Goal: Task Accomplishment & Management: Manage account settings

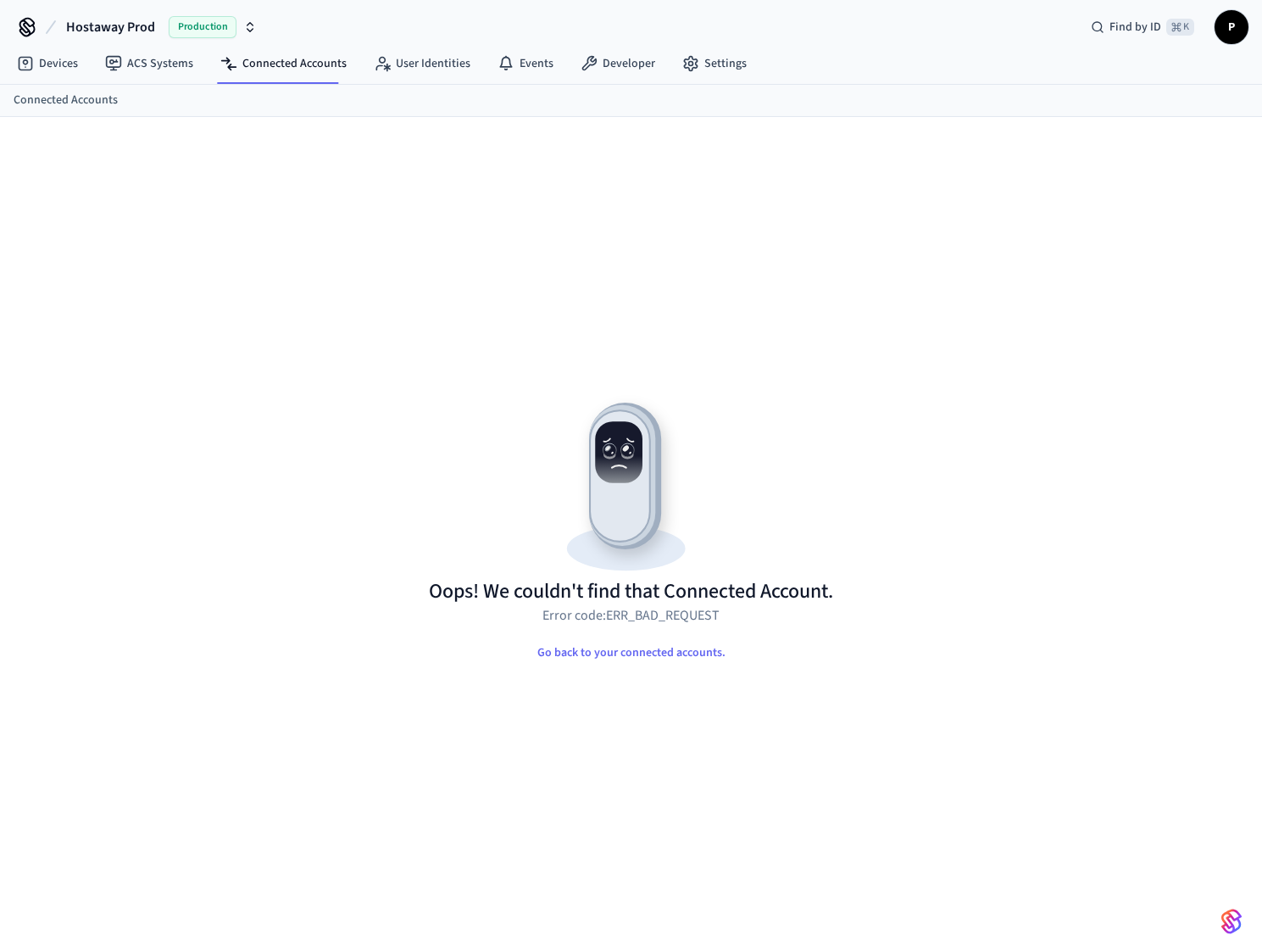
scroll to position [5, 0]
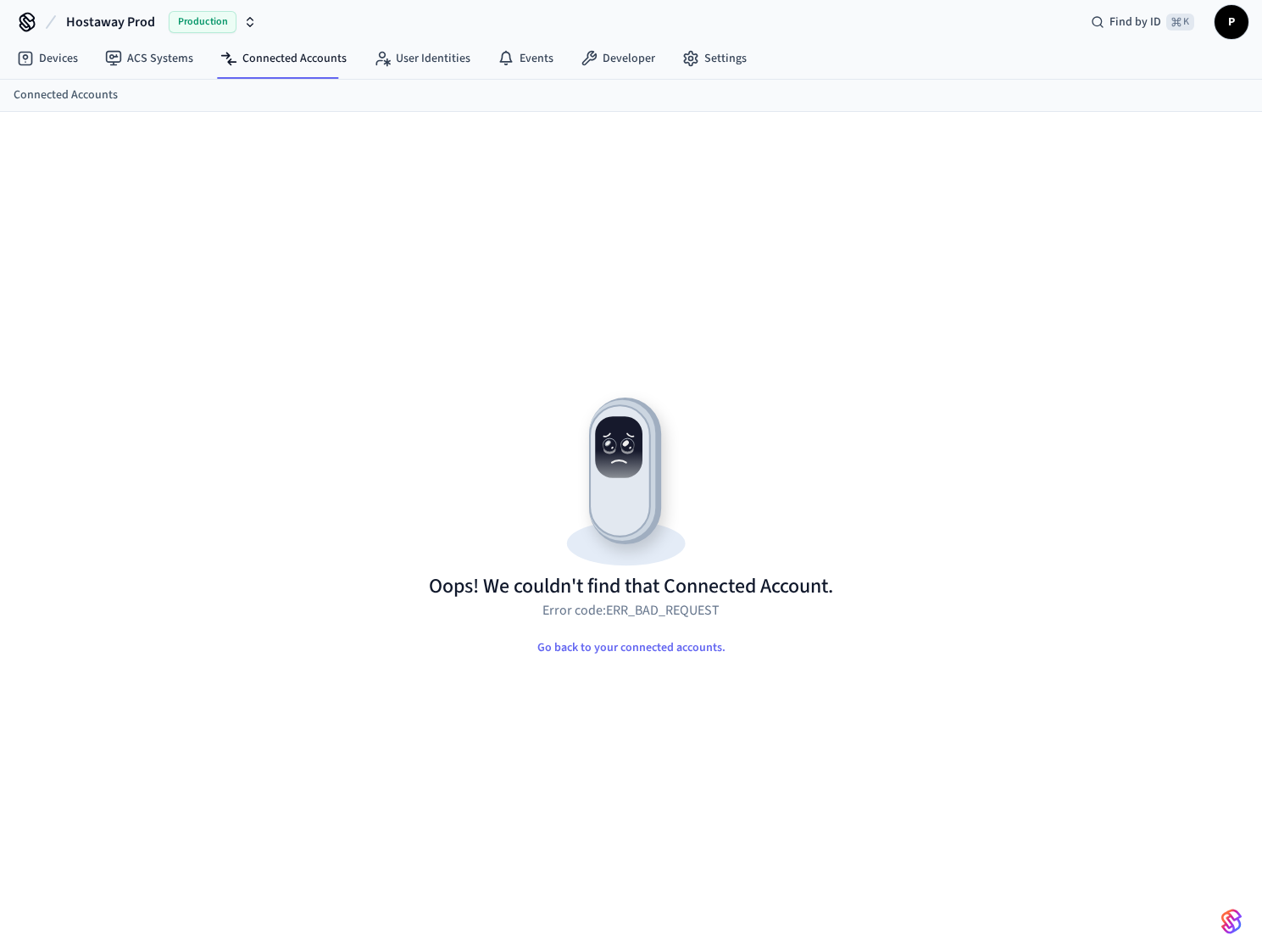
click at [1242, 11] on span "P" at bounding box center [1232, 22] width 34 height 34
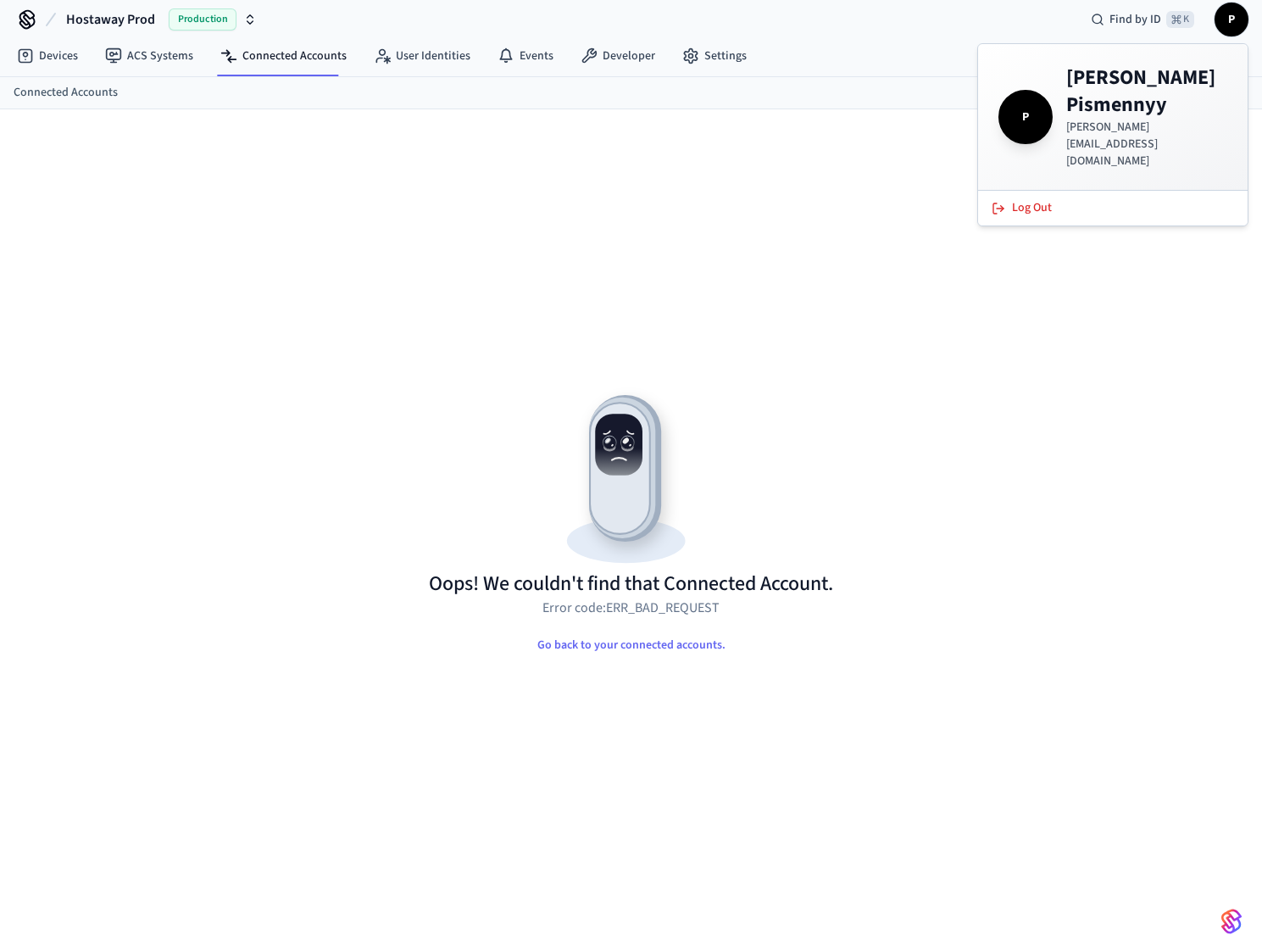
scroll to position [9, 0]
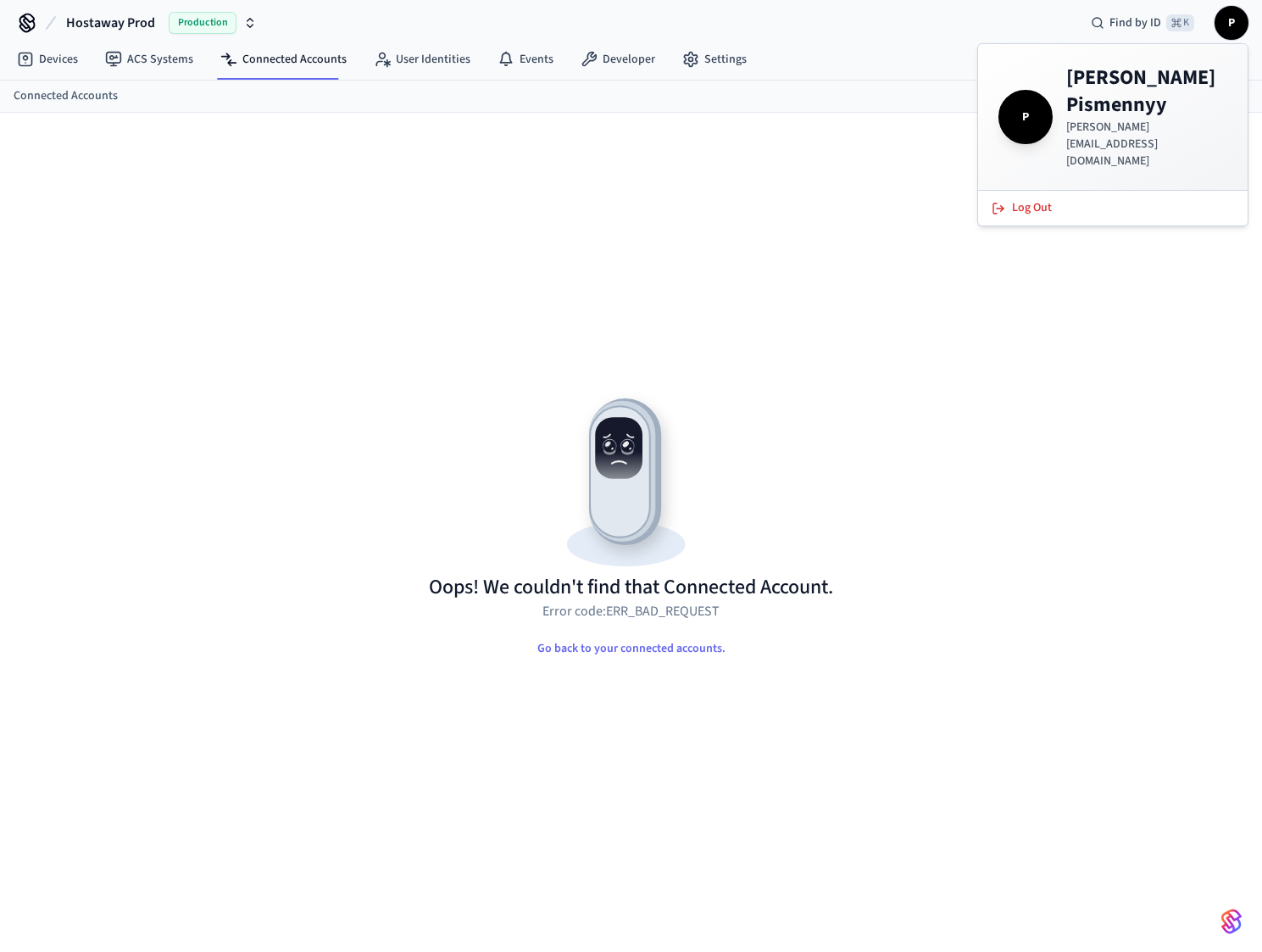
click at [741, 102] on ol "Connected Accounts" at bounding box center [637, 96] width 1248 height 18
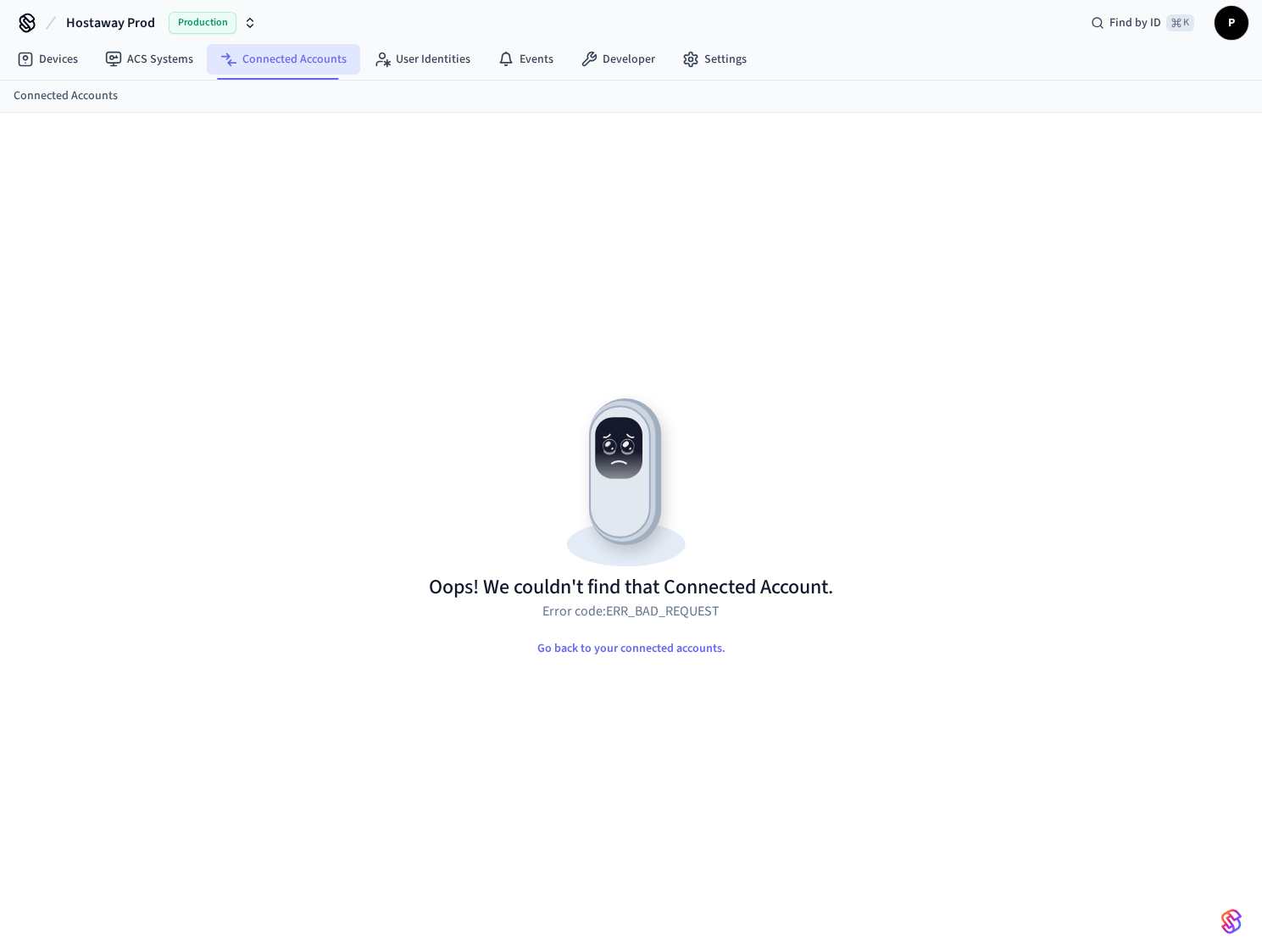
scroll to position [5, 0]
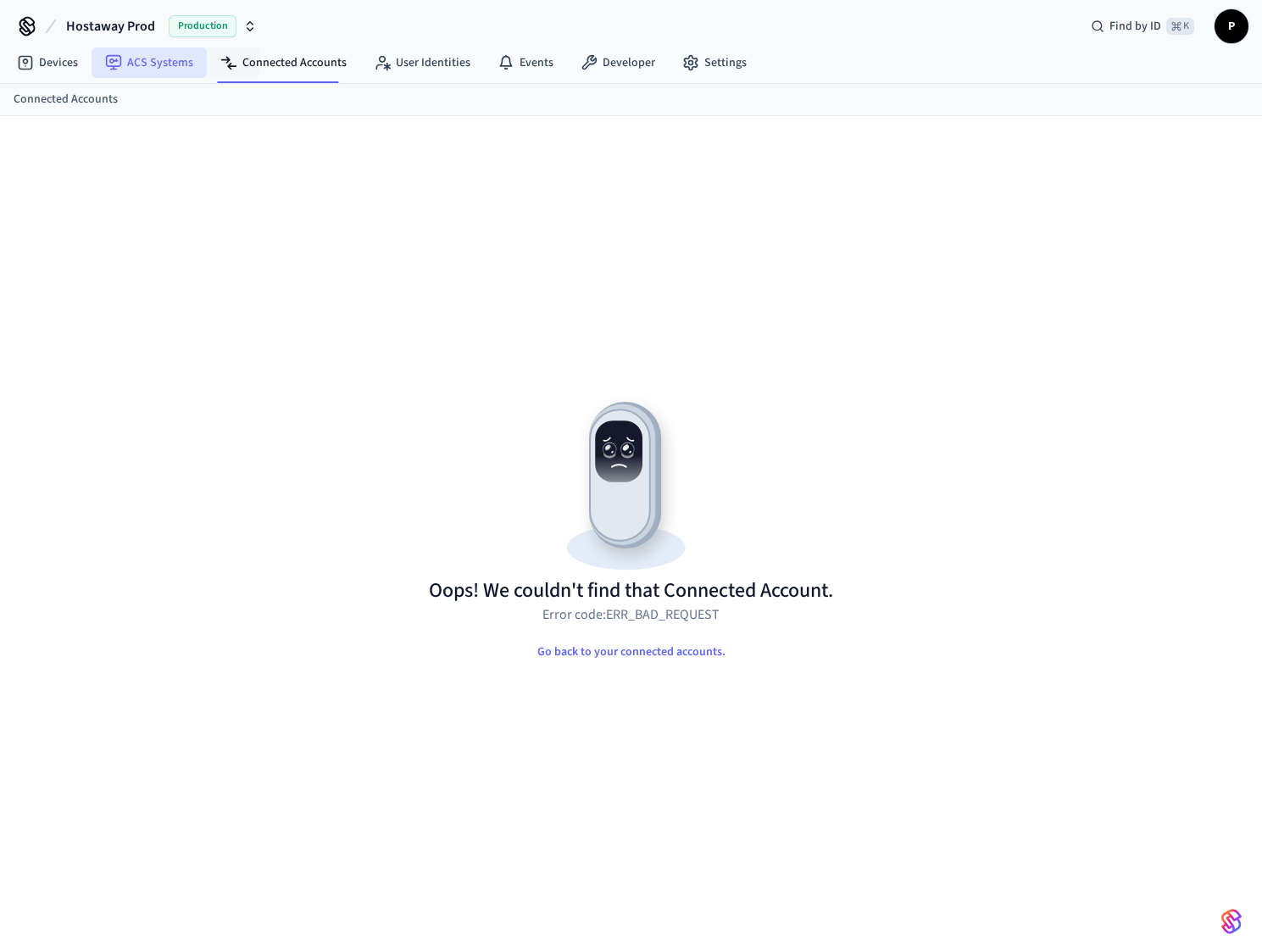
click at [146, 66] on link "ACS Systems" at bounding box center [148, 63] width 115 height 31
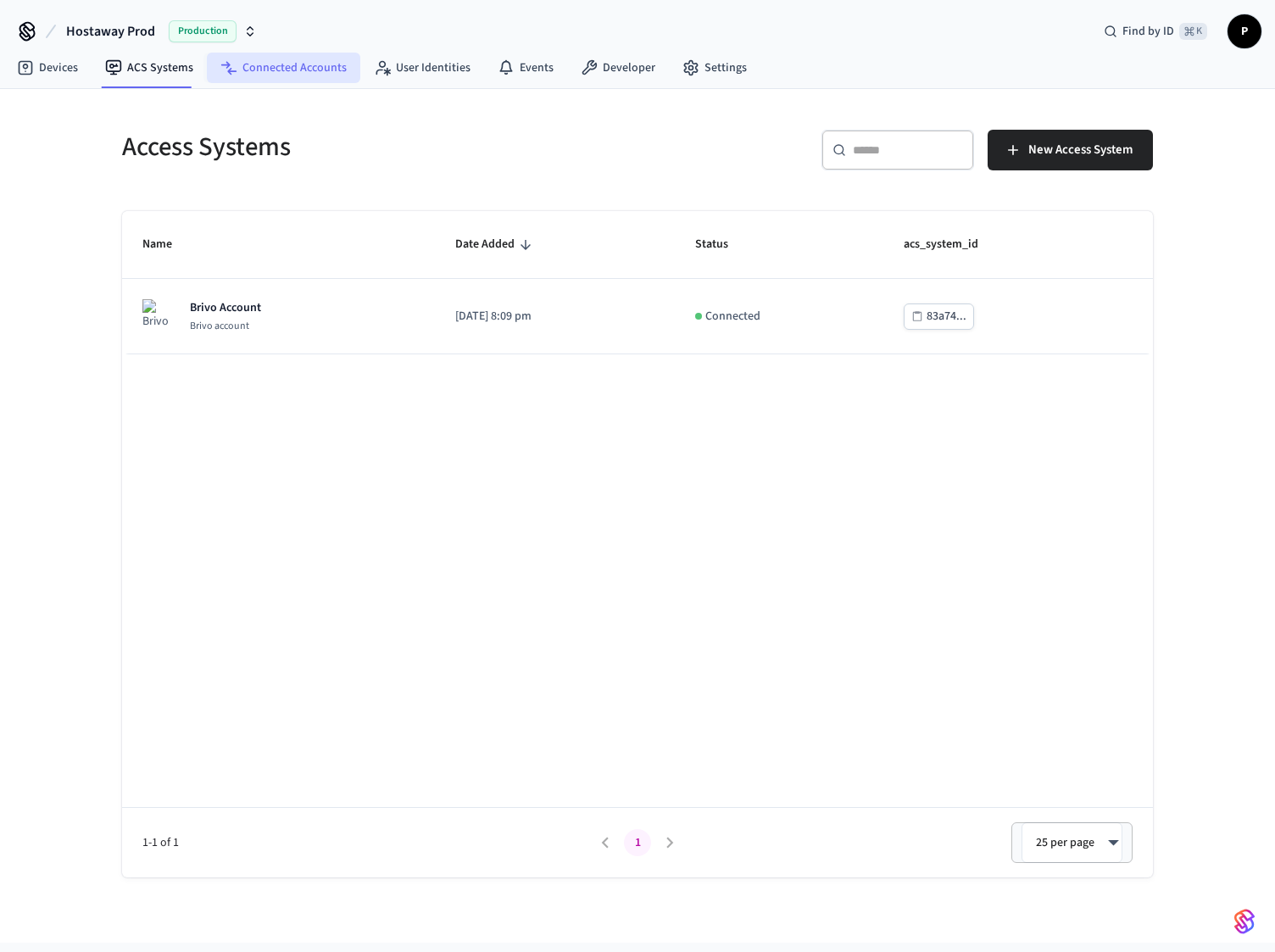
click at [220, 67] on icon at bounding box center [229, 68] width 17 height 17
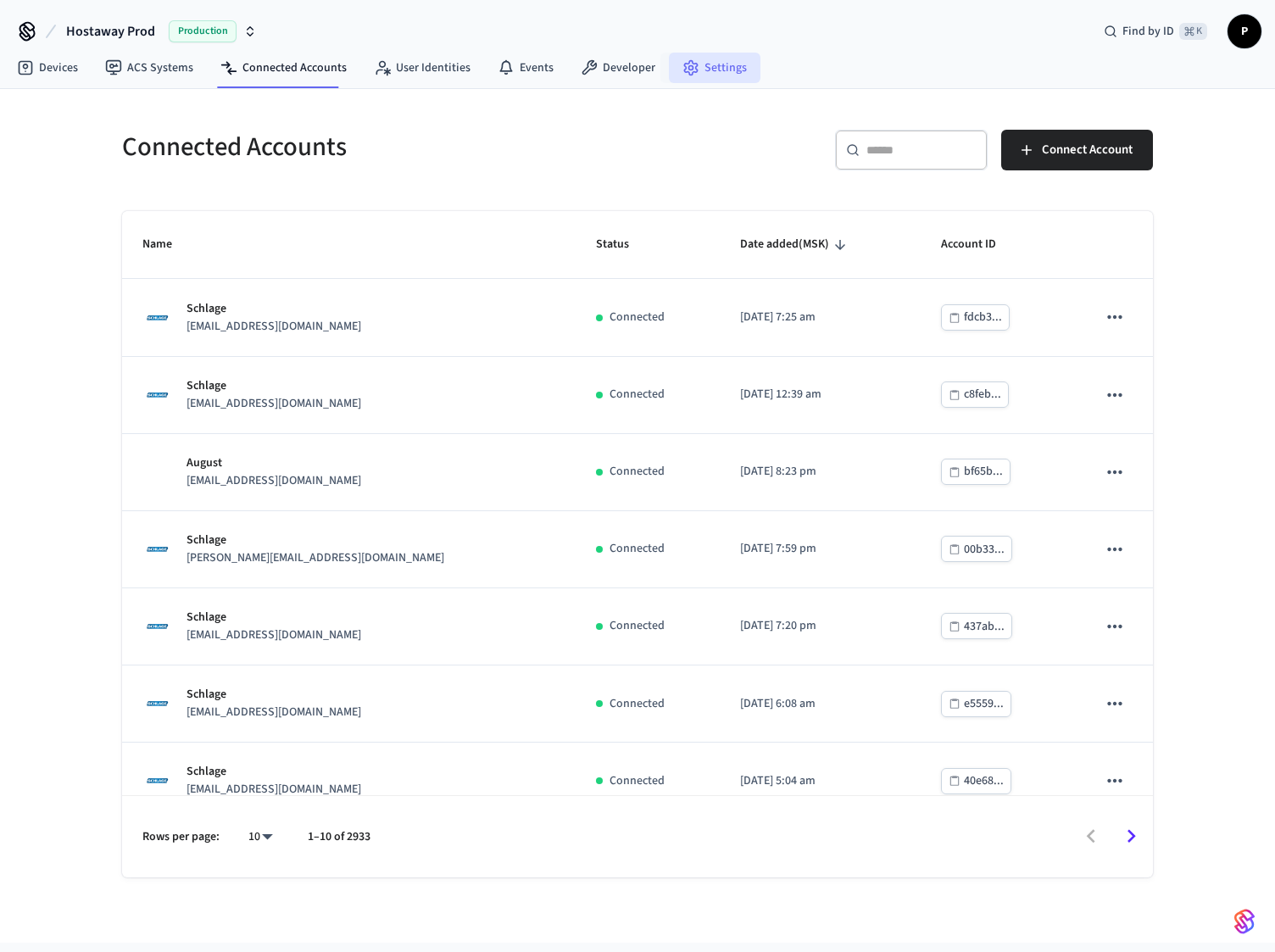
click at [691, 67] on link "Settings" at bounding box center [714, 68] width 91 height 31
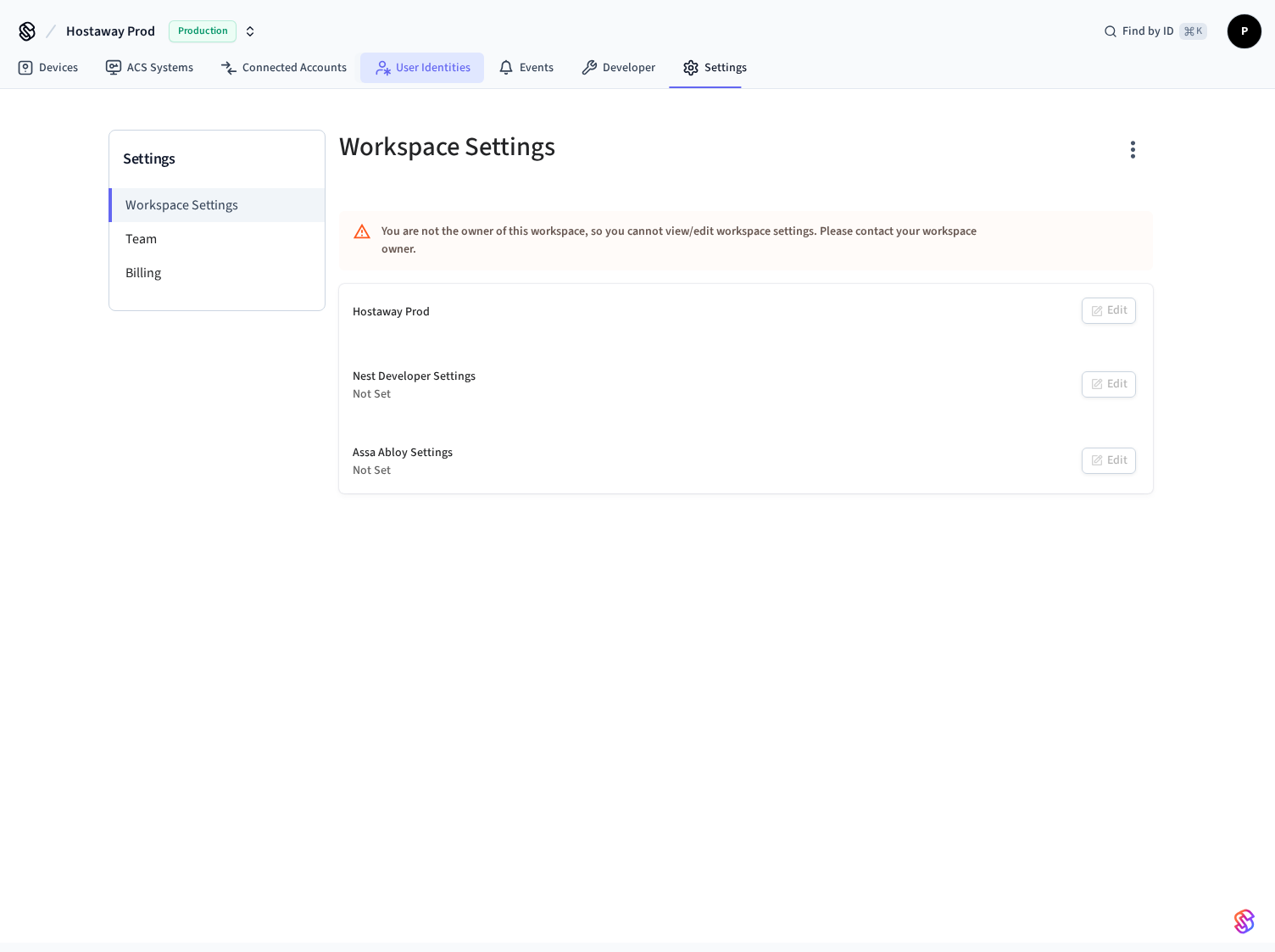
click at [406, 69] on link "User Identities" at bounding box center [422, 68] width 124 height 31
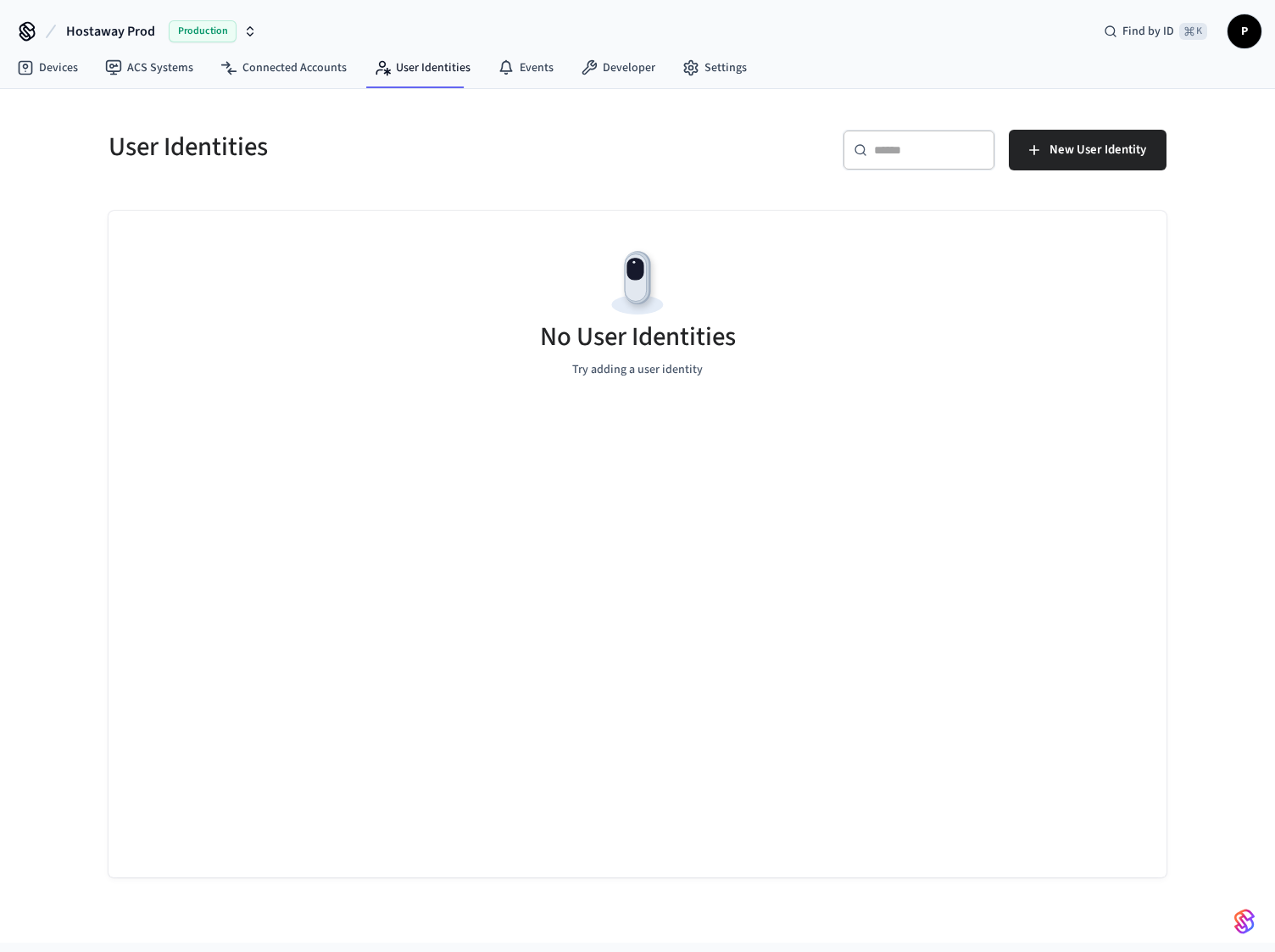
click at [1228, 25] on span "P" at bounding box center [1245, 32] width 34 height 34
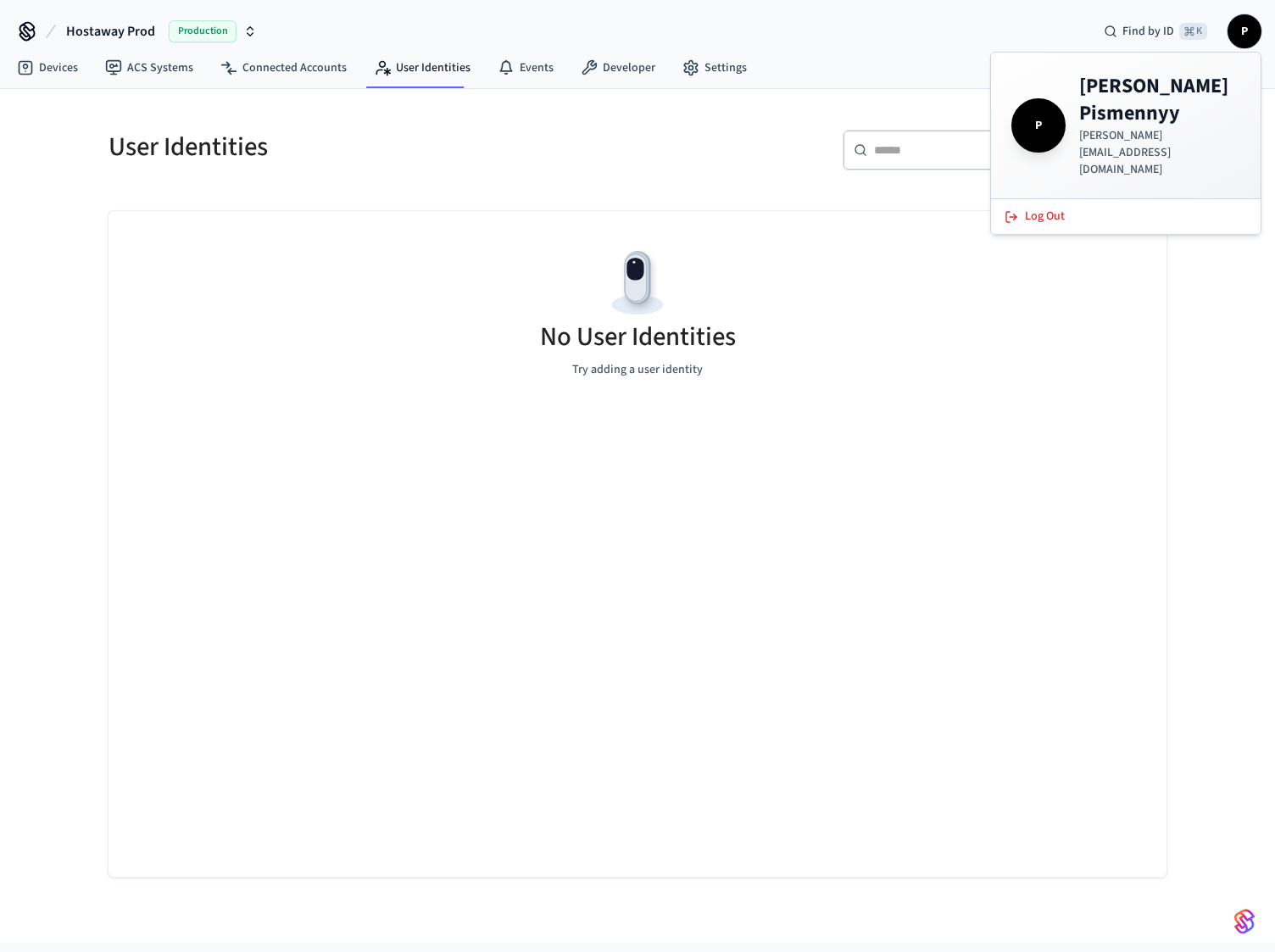
click at [1228, 25] on span "P" at bounding box center [1245, 32] width 34 height 34
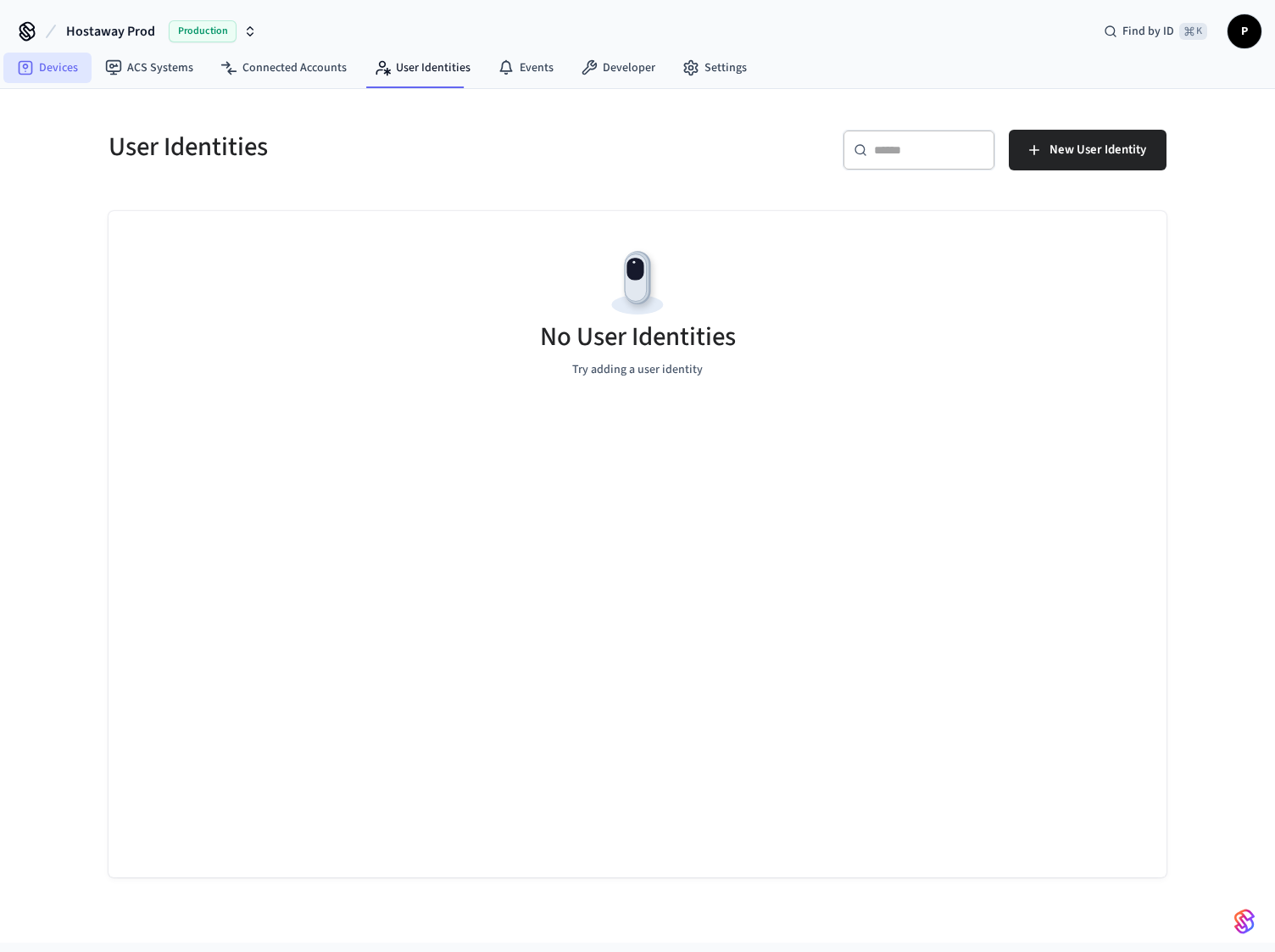
click at [51, 62] on link "Devices" at bounding box center [47, 68] width 88 height 31
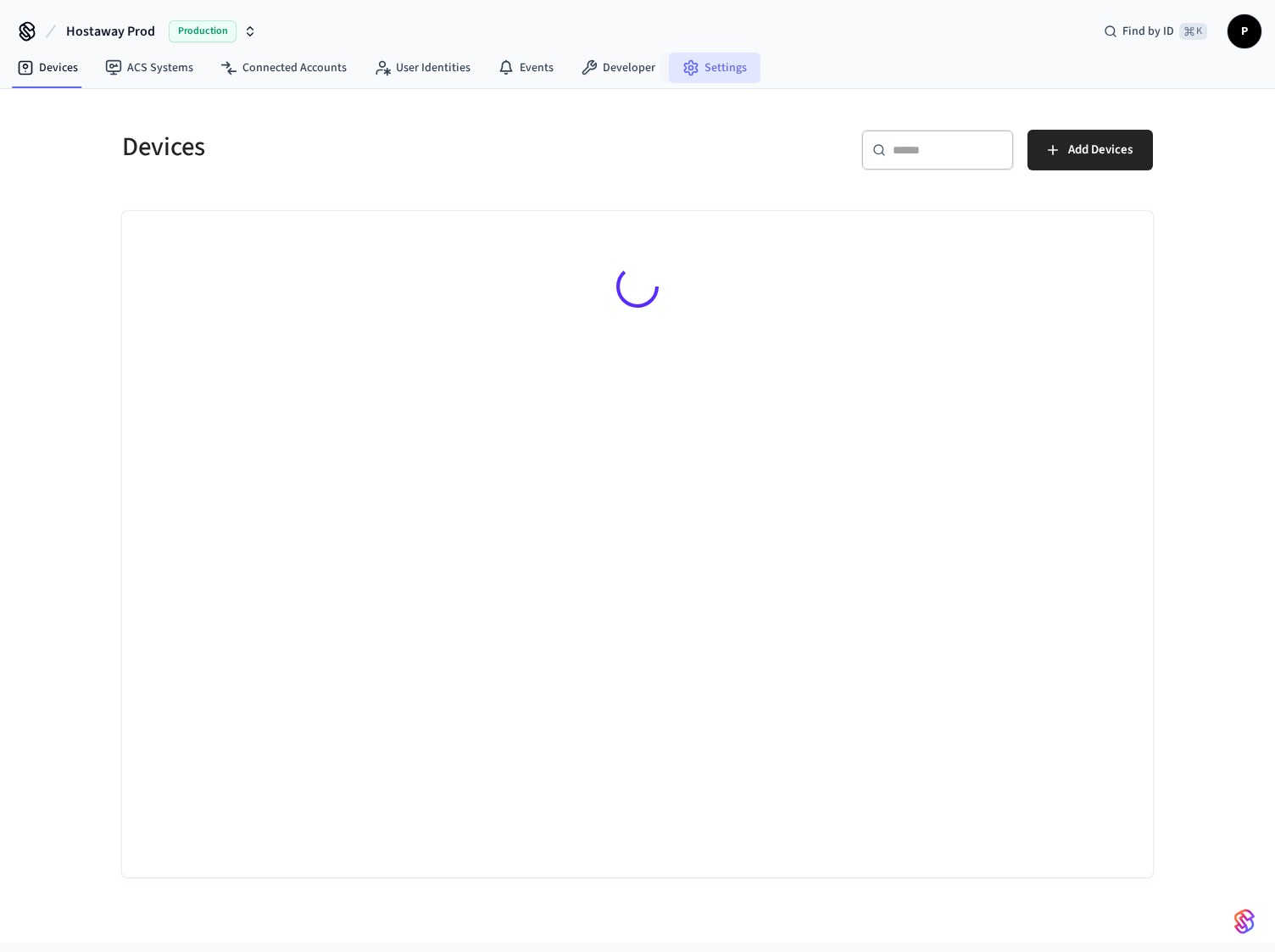
click at [735, 73] on link "Settings" at bounding box center [714, 68] width 91 height 31
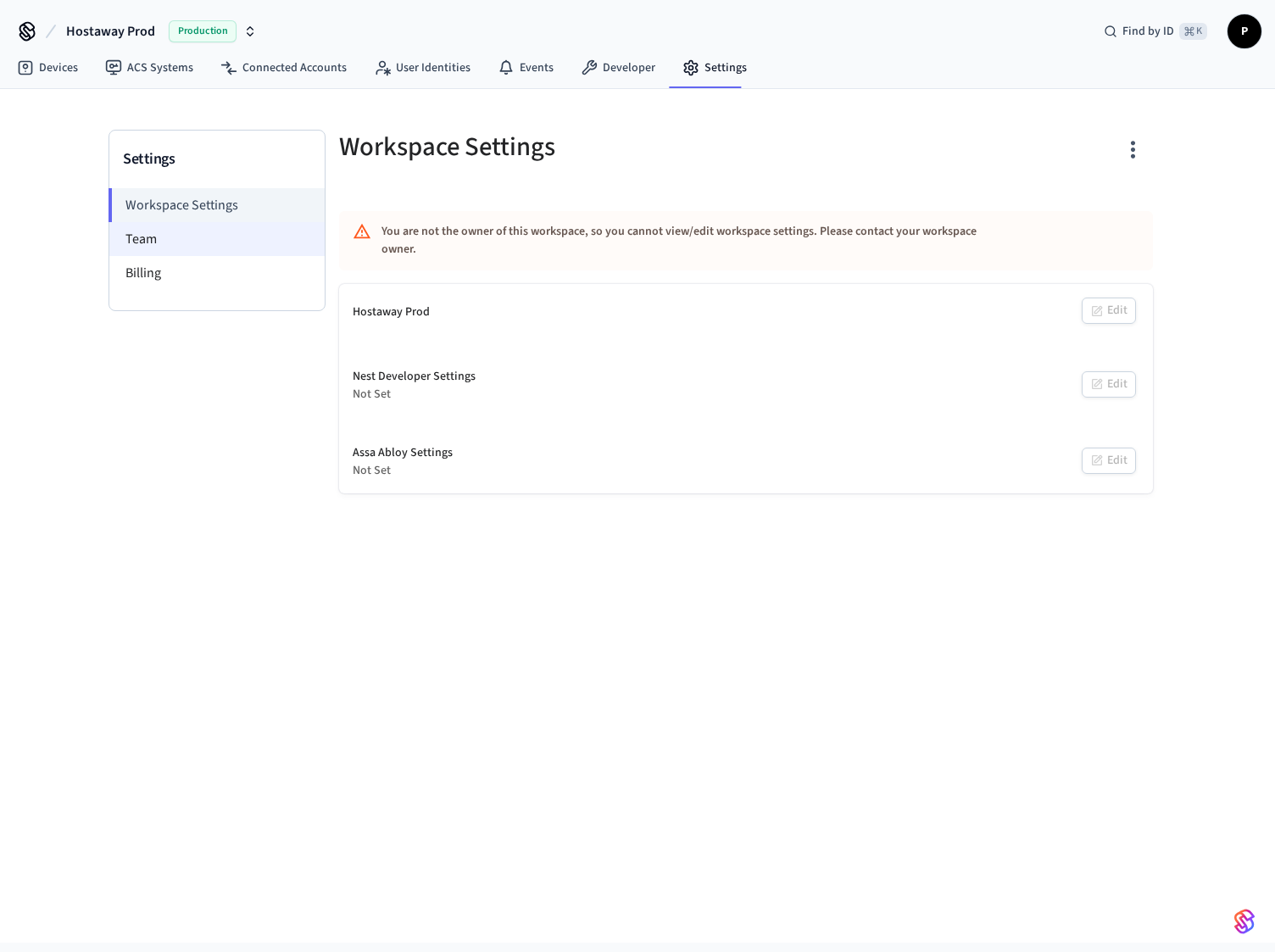
click at [239, 244] on li "Team" at bounding box center [217, 239] width 215 height 34
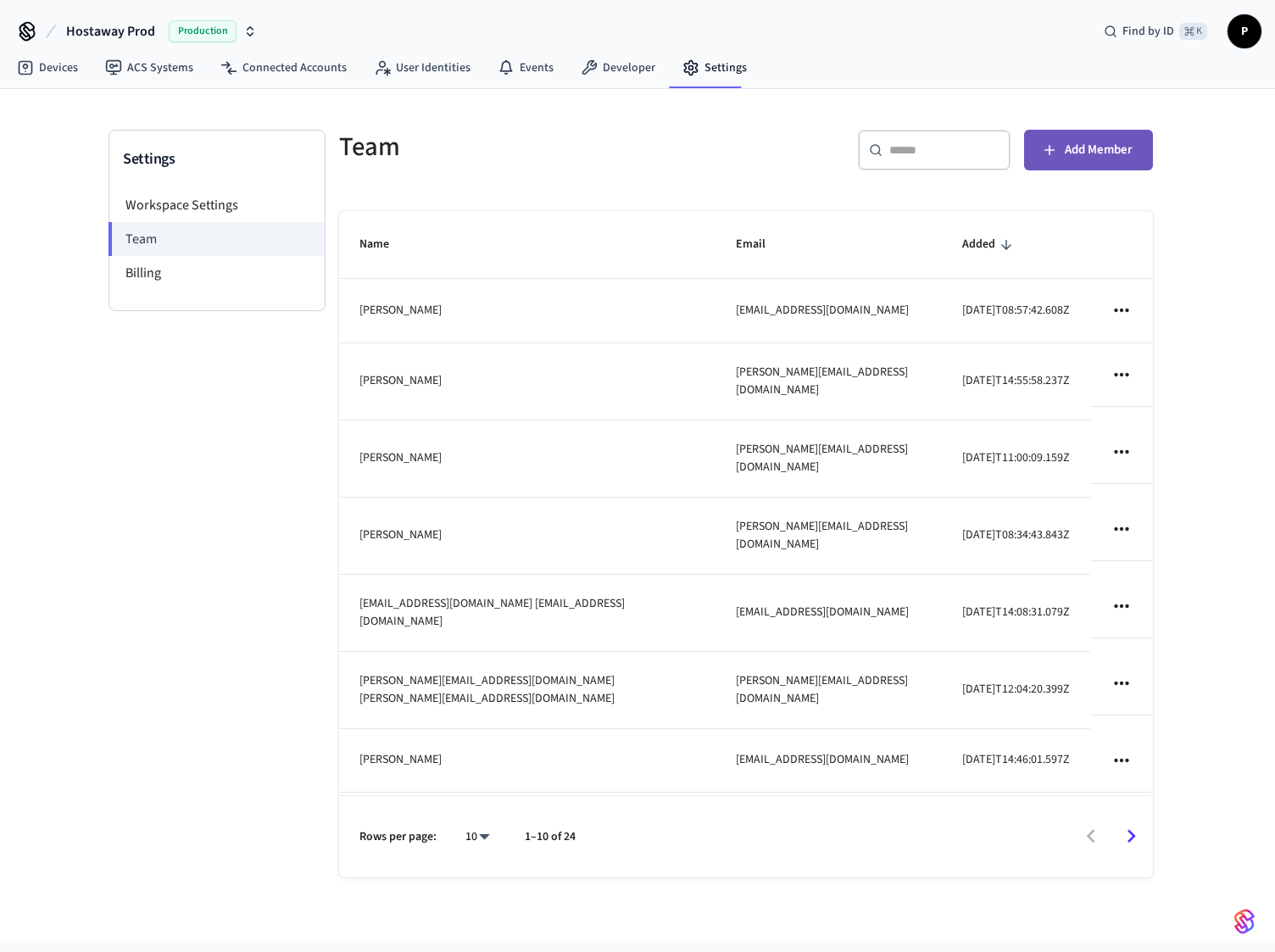
click at [1086, 150] on span "Add Member" at bounding box center [1098, 150] width 67 height 22
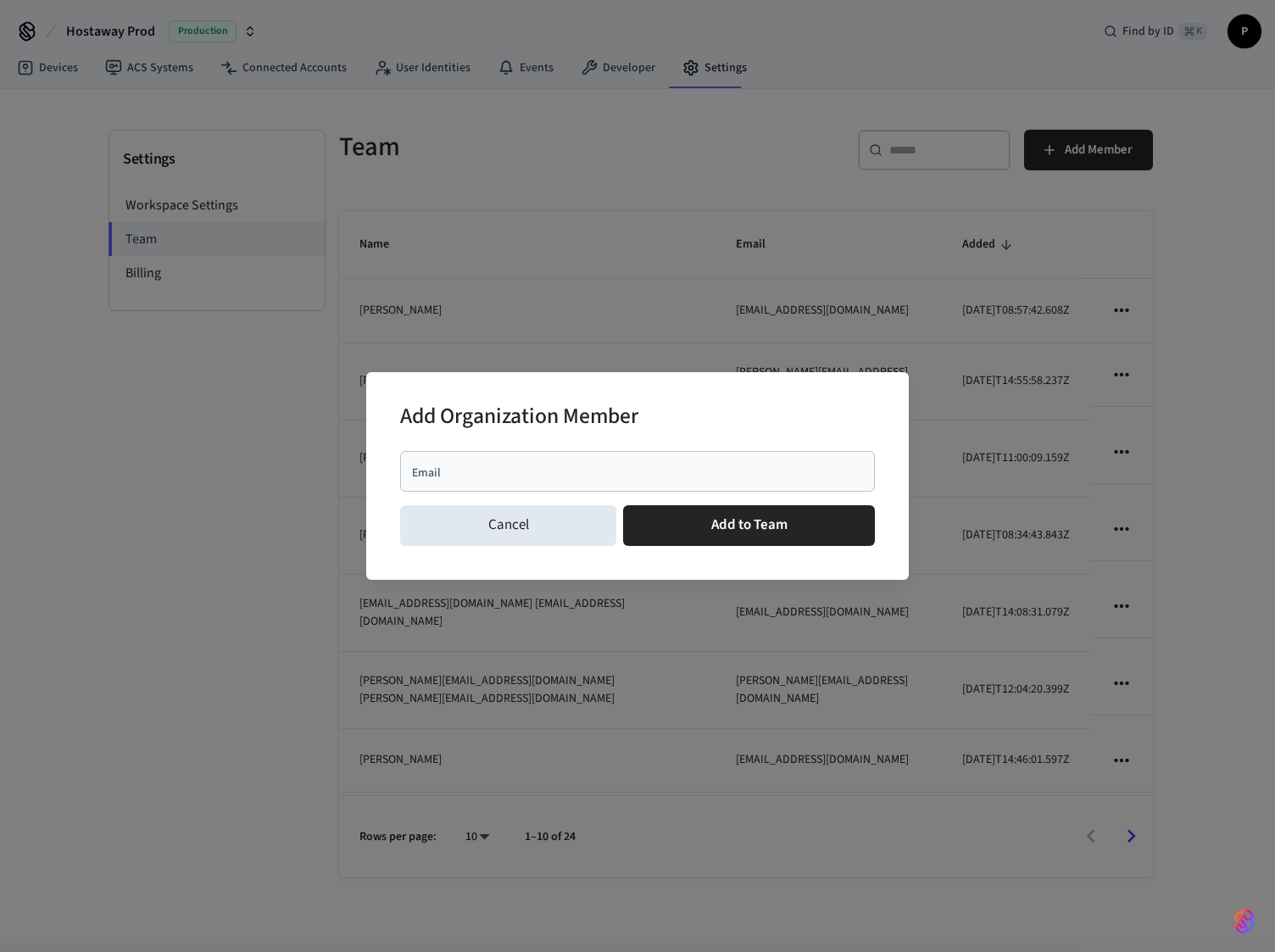
click at [687, 458] on div "Email" at bounding box center [638, 472] width 474 height 41
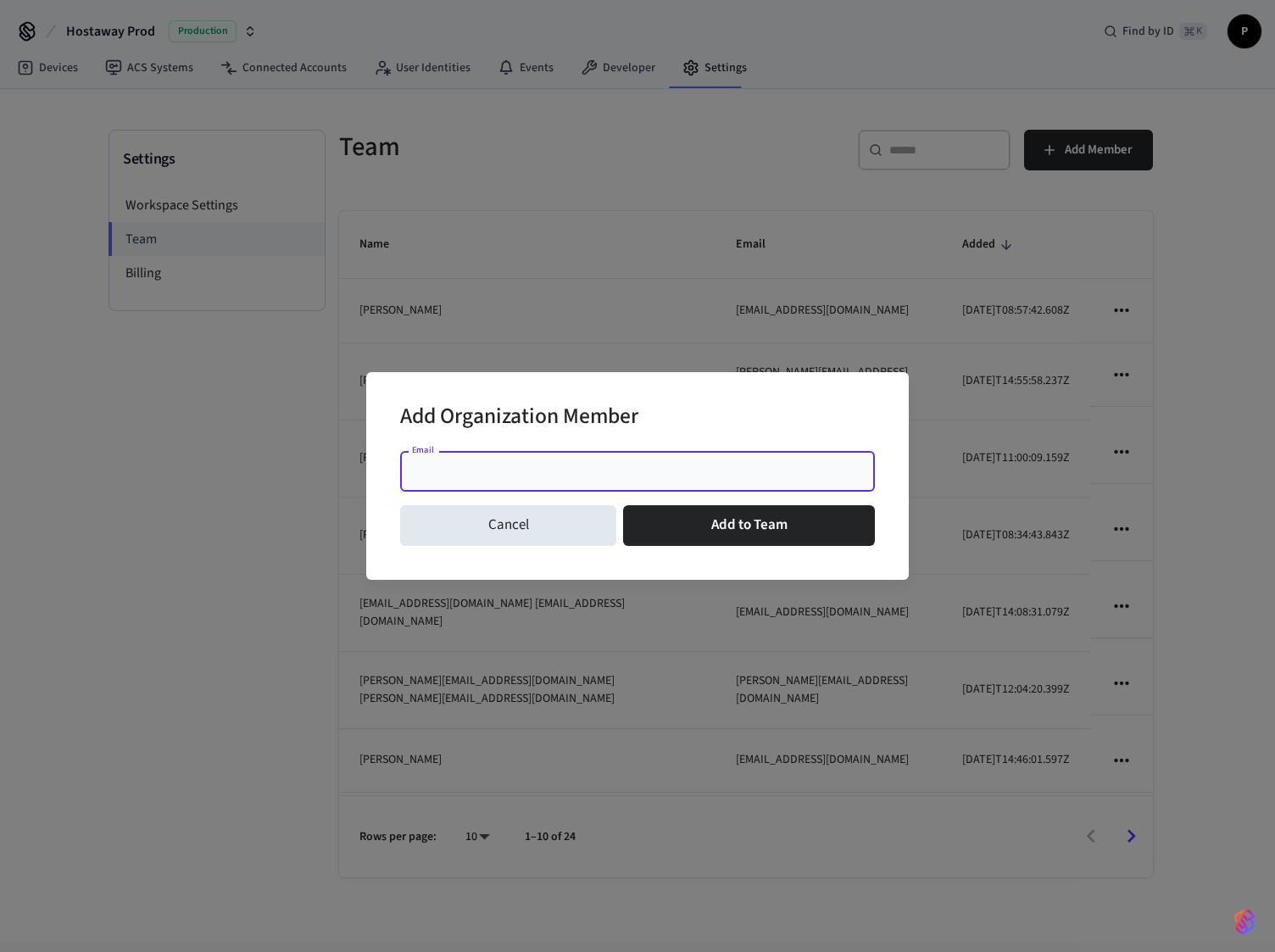
paste input "**********"
type input "**********"
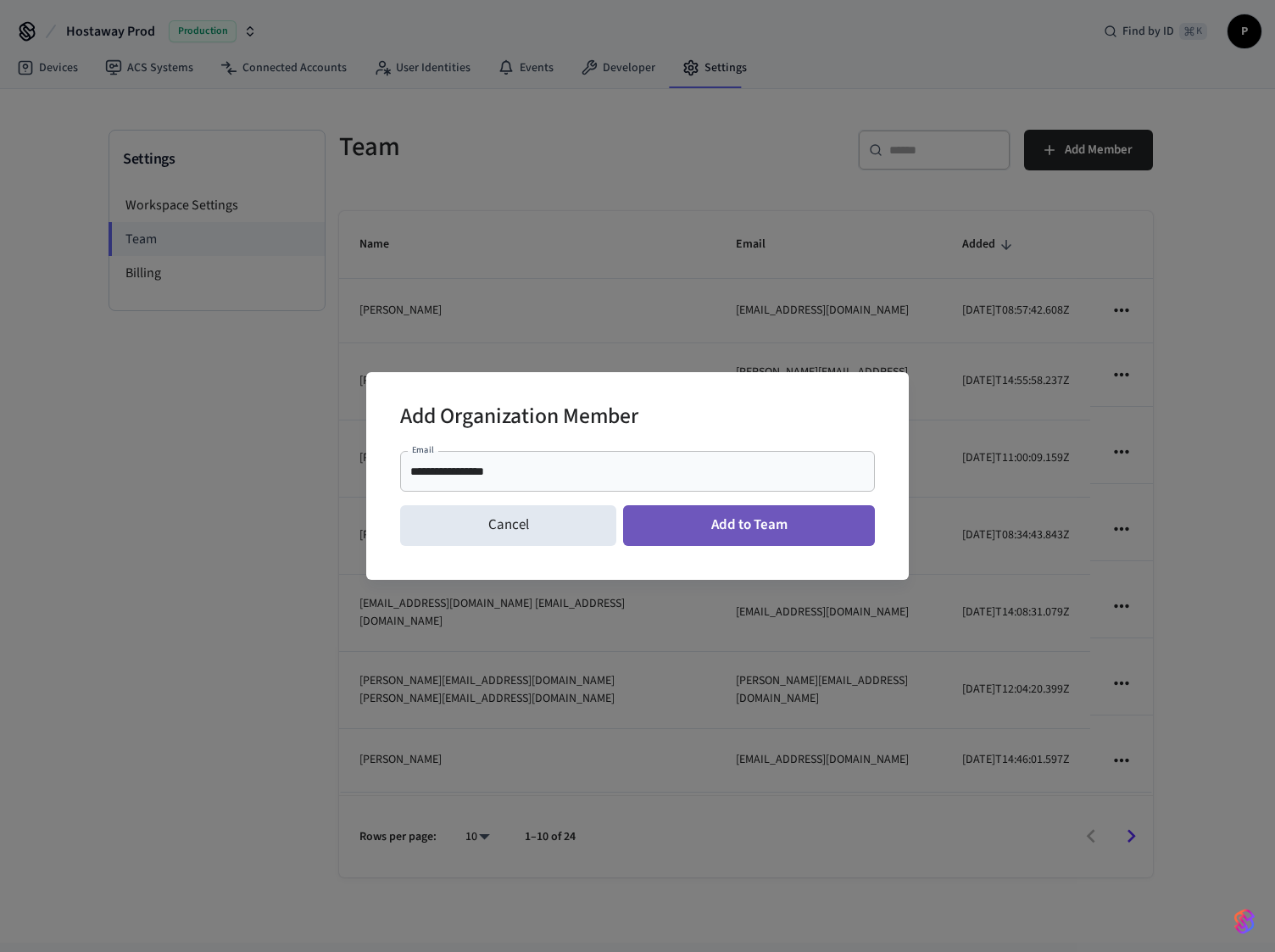
click at [796, 522] on button "Add to Team" at bounding box center [748, 525] width 252 height 41
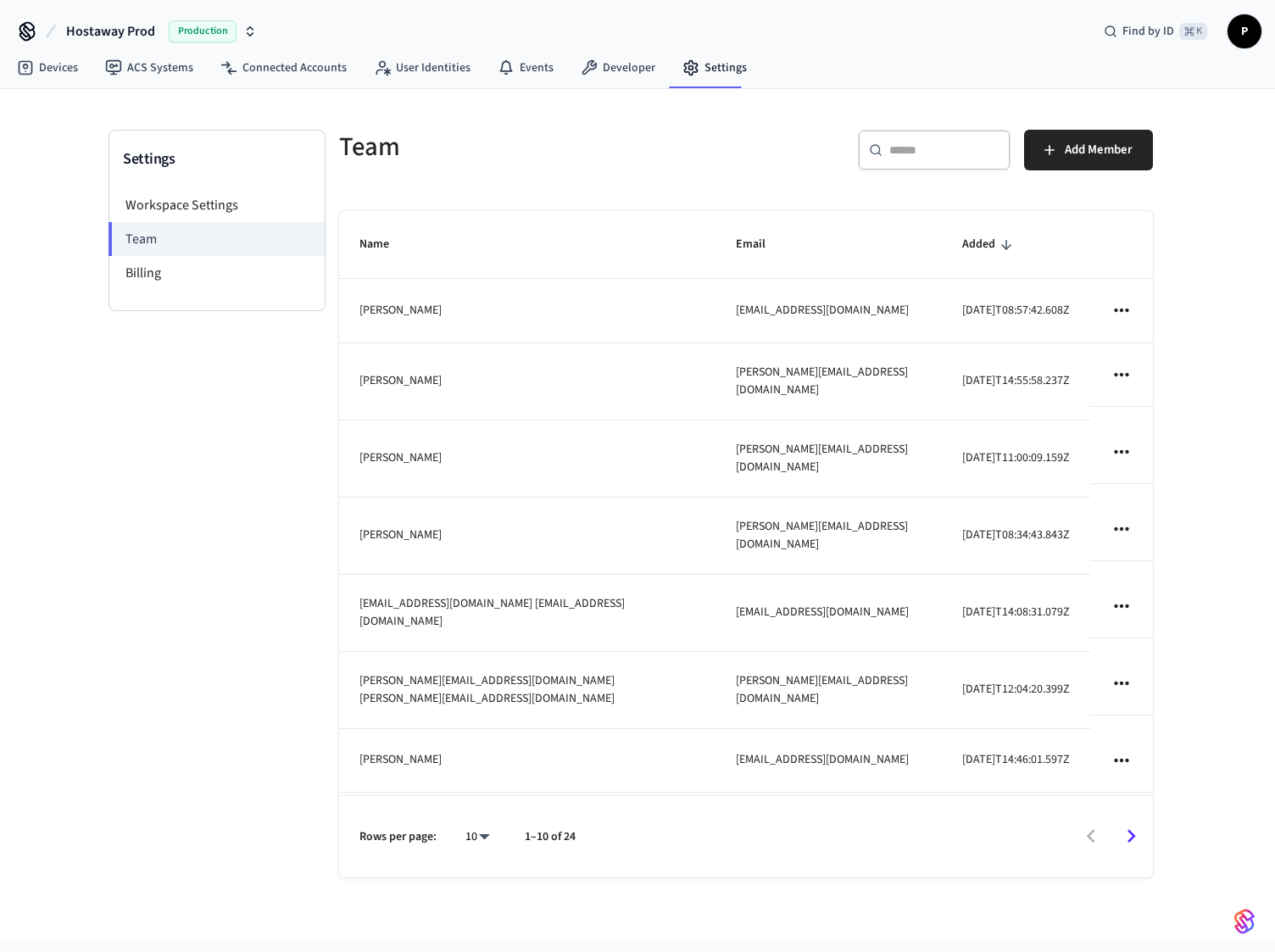
click at [1100, 327] on td "sticky table" at bounding box center [1122, 311] width 63 height 64
click at [1110, 316] on icon "sticky table" at bounding box center [1121, 311] width 22 height 22
click at [1068, 240] on div at bounding box center [638, 476] width 1275 height 952
click at [225, 274] on li "Billing" at bounding box center [217, 273] width 215 height 34
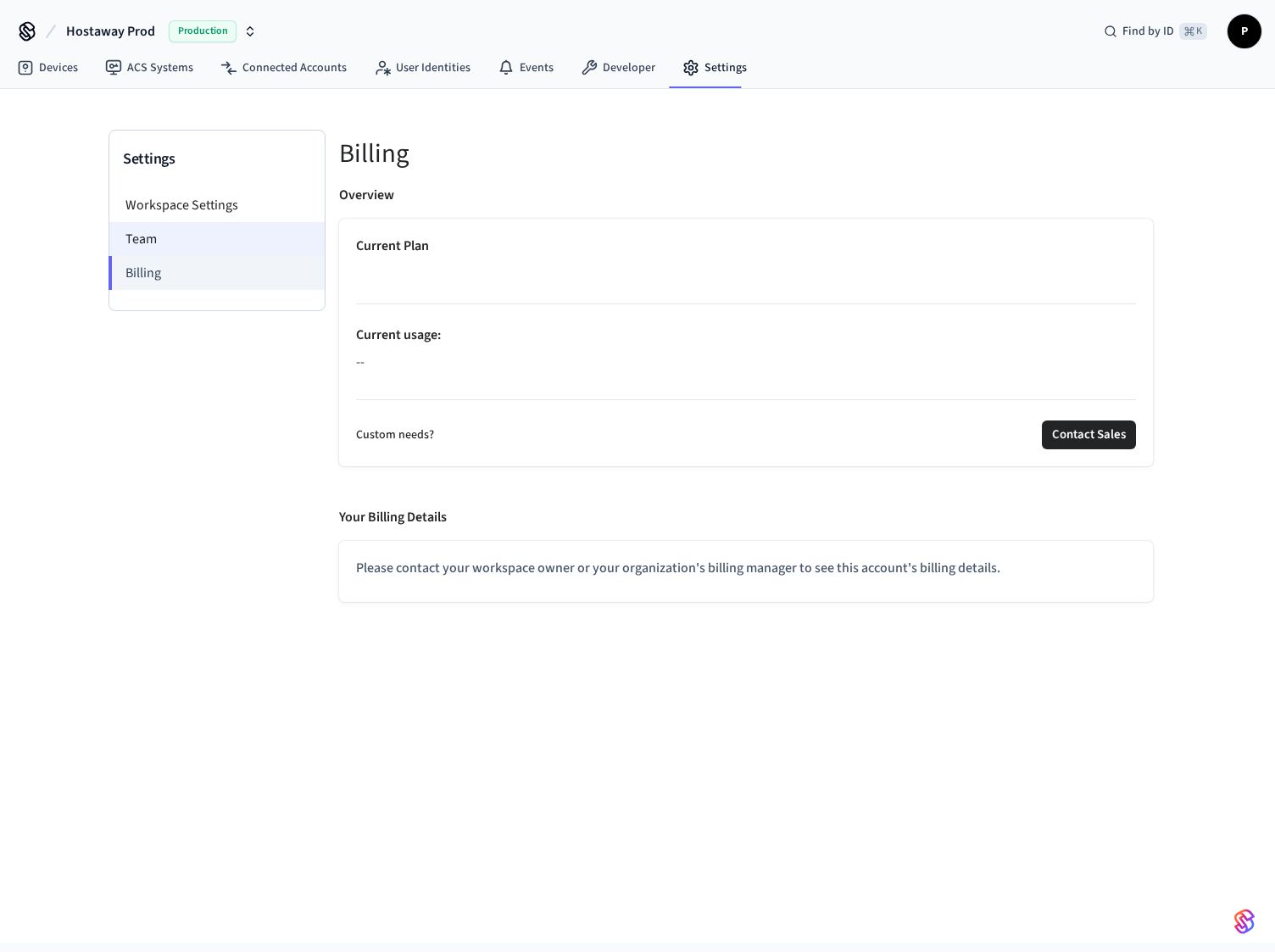
click at [185, 235] on li "Team" at bounding box center [217, 239] width 215 height 34
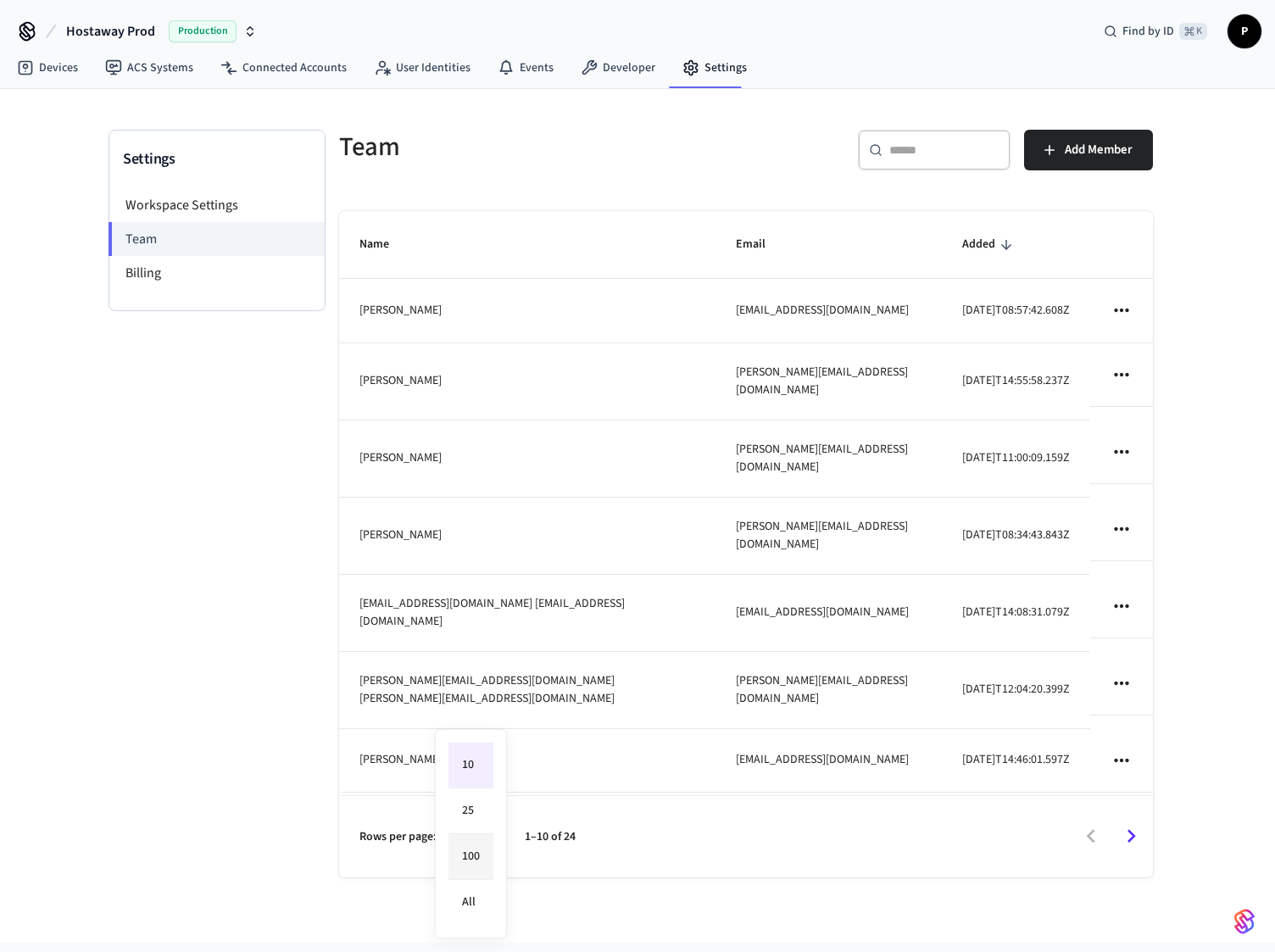
click at [488, 844] on body "Hostaway Prod Production Find by ID ⌘ K P Devices ACS Systems Connected Account…" at bounding box center [638, 471] width 1275 height 943
click at [480, 848] on li "100" at bounding box center [471, 857] width 45 height 46
type input "***"
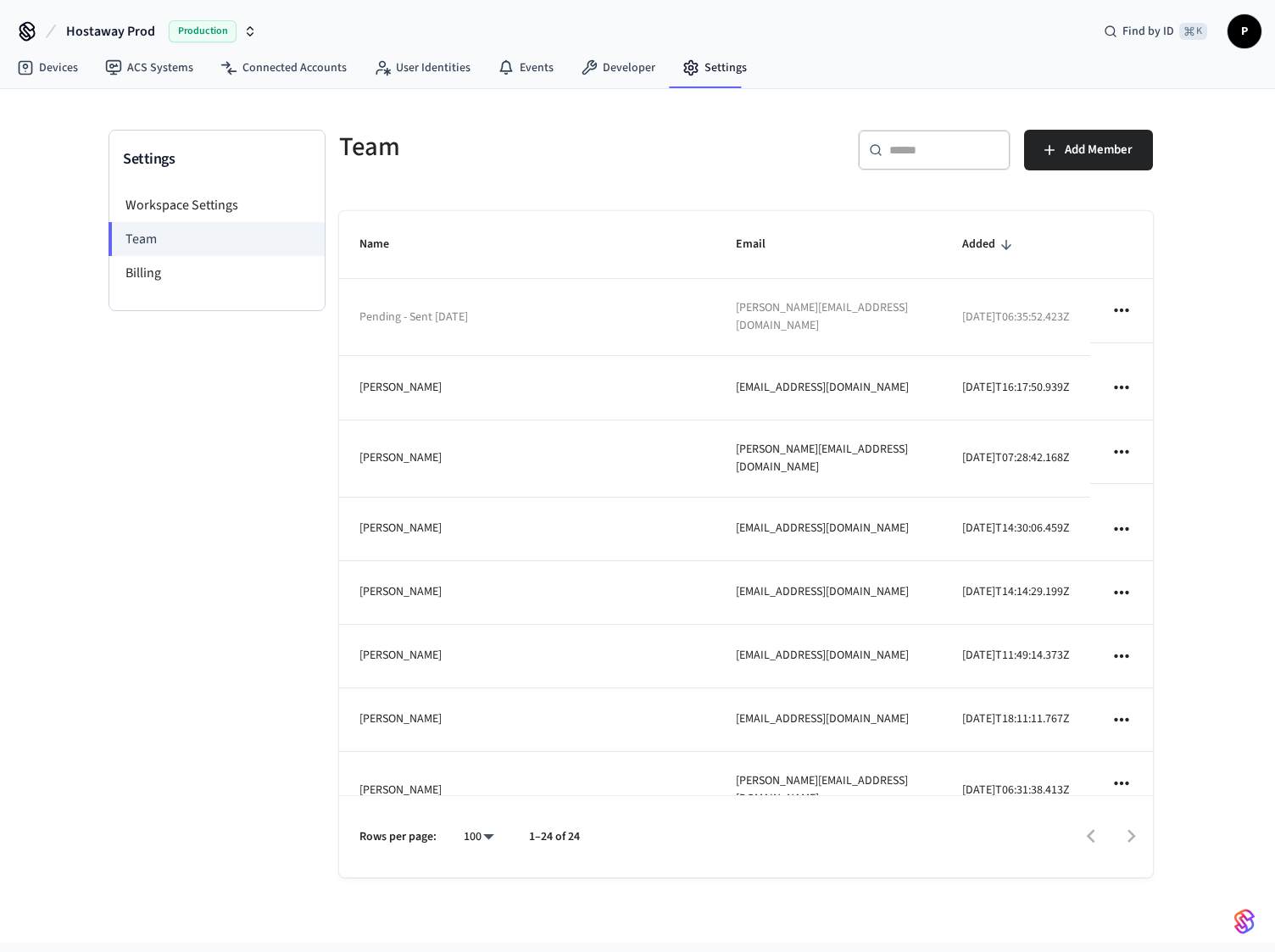
click at [1111, 462] on icon "sticky table" at bounding box center [1121, 452] width 22 height 22
click at [1145, 508] on li "Remove" at bounding box center [1156, 512] width 89 height 45
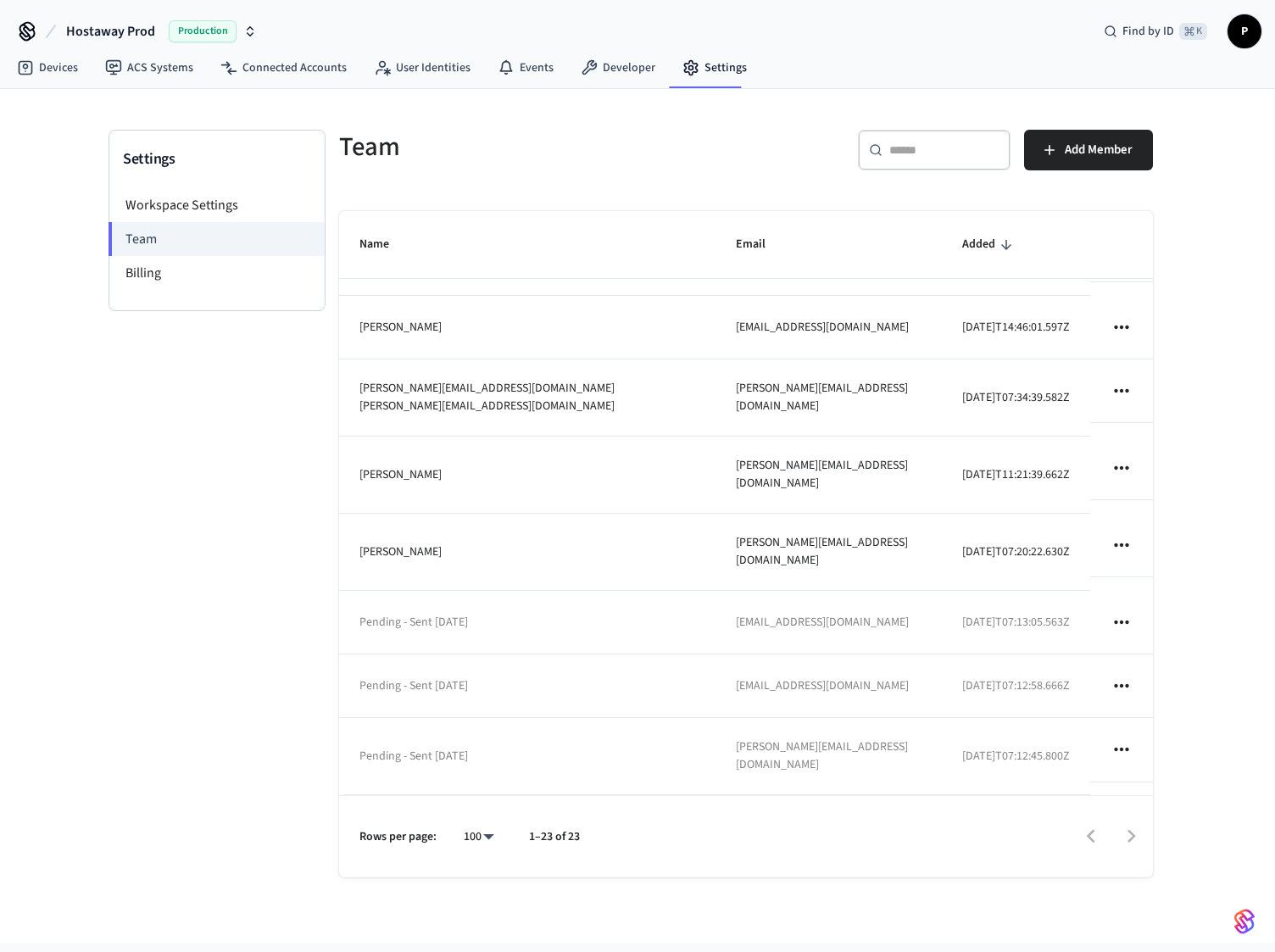
scroll to position [1258, 0]
click at [1114, 747] on icon "sticky table" at bounding box center [1121, 749] width 15 height 3
click at [1142, 833] on li "Remove" at bounding box center [1173, 833] width 117 height 45
click at [1173, 833] on li "Remove" at bounding box center [1173, 833] width 117 height 45
click at [1213, 571] on div at bounding box center [638, 476] width 1275 height 952
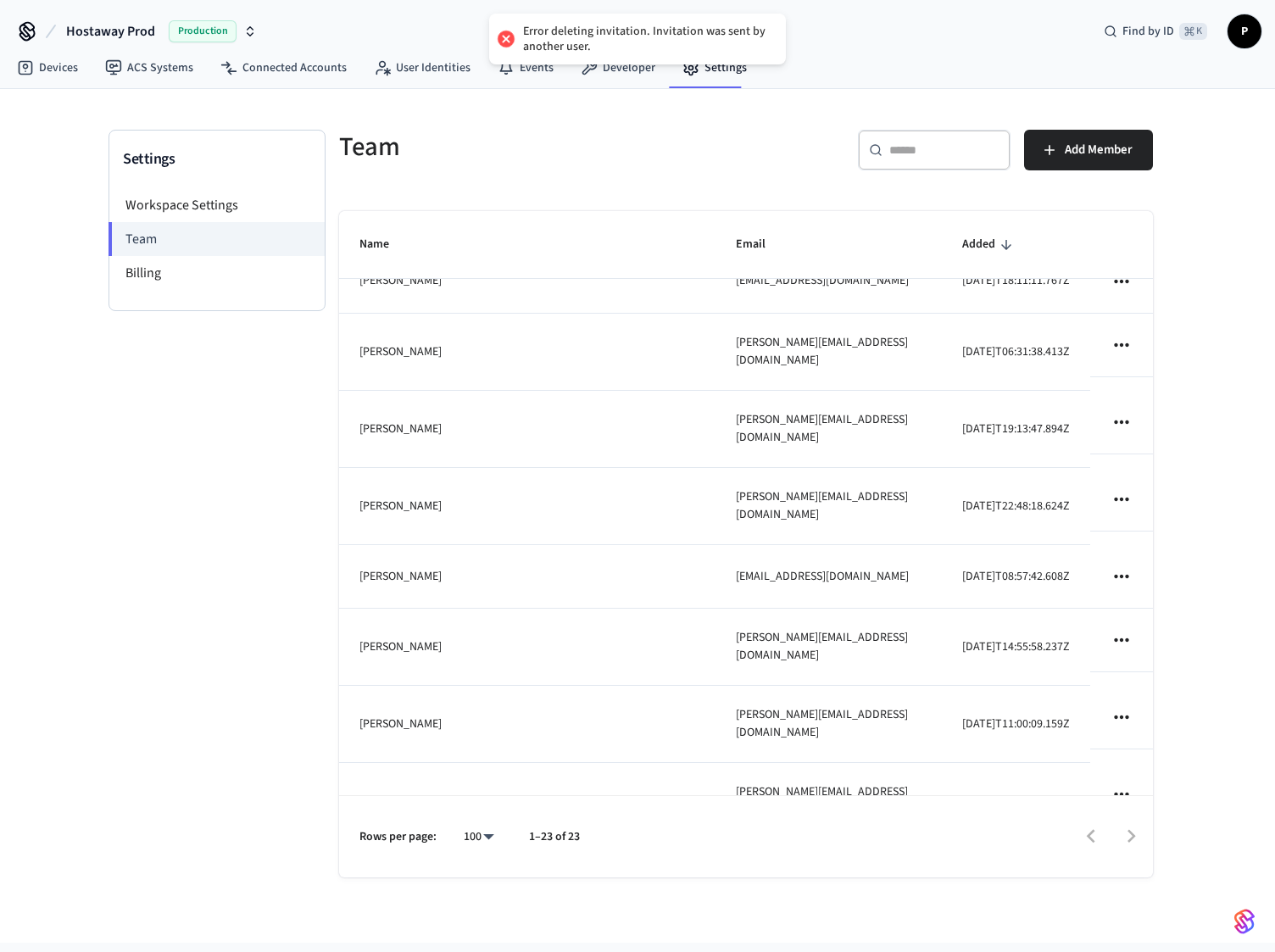
scroll to position [0, 0]
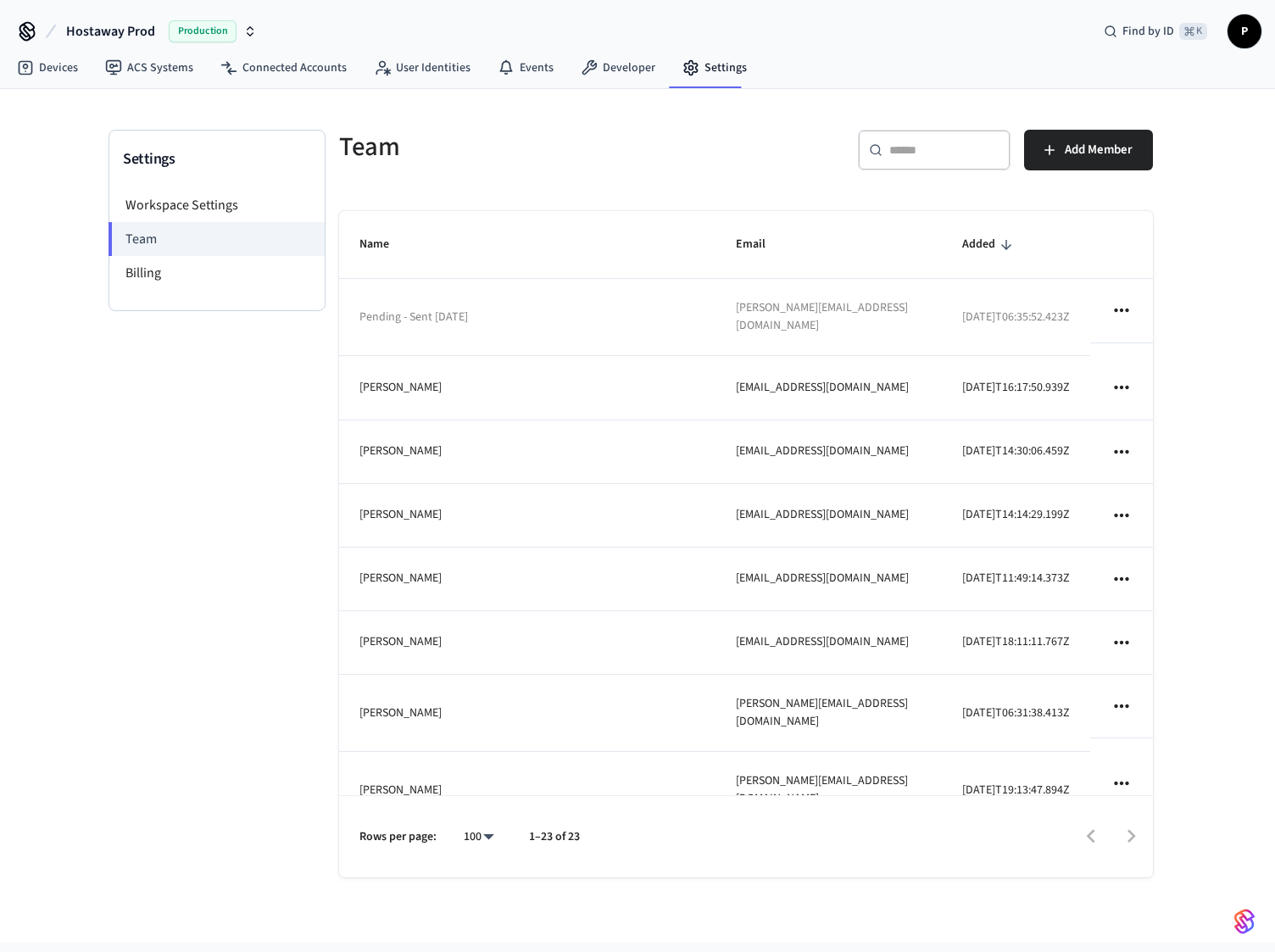
click at [1175, 305] on div "Settings Workspace Settings Team Billing Team ​ ​ Add Member Name Email Added P…" at bounding box center [638, 500] width 1086 height 822
